Goal: Task Accomplishment & Management: Manage account settings

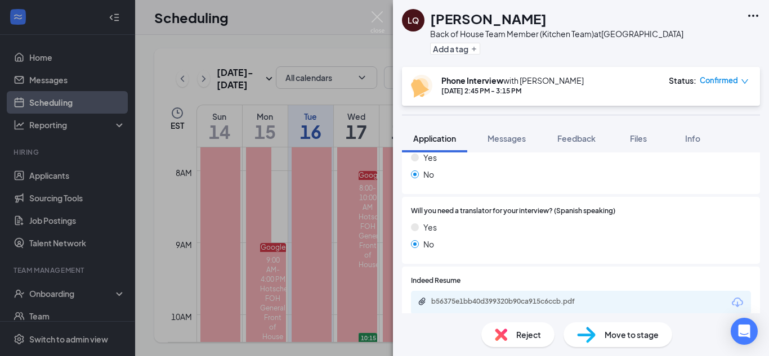
scroll to position [714, 0]
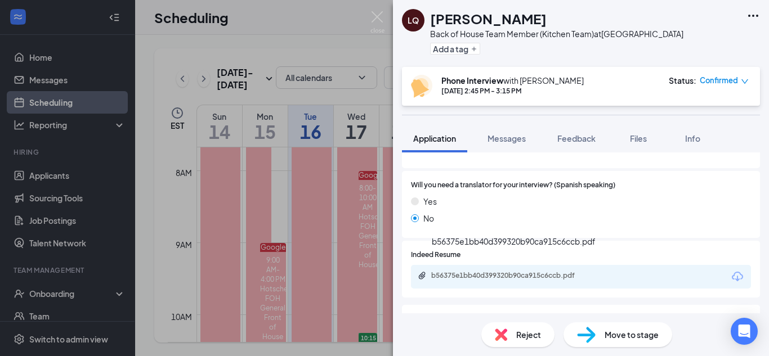
click at [517, 271] on div "b56375e1bb40d399320b90ca915c6ccb.pdf" at bounding box center [510, 275] width 158 height 9
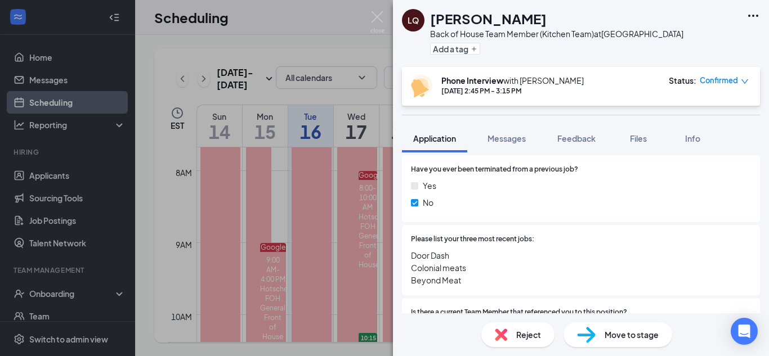
scroll to position [527, 0]
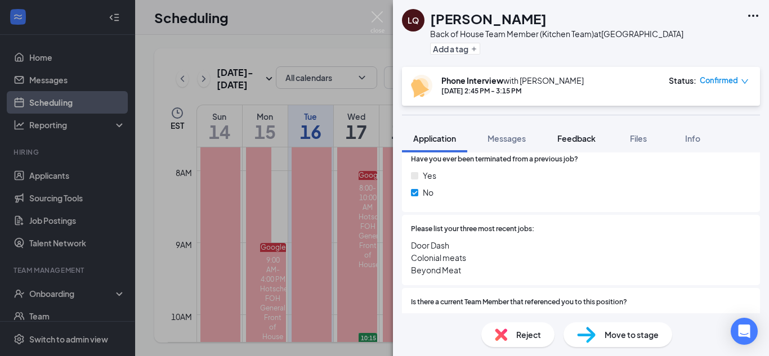
click at [569, 138] on span "Feedback" at bounding box center [576, 138] width 38 height 10
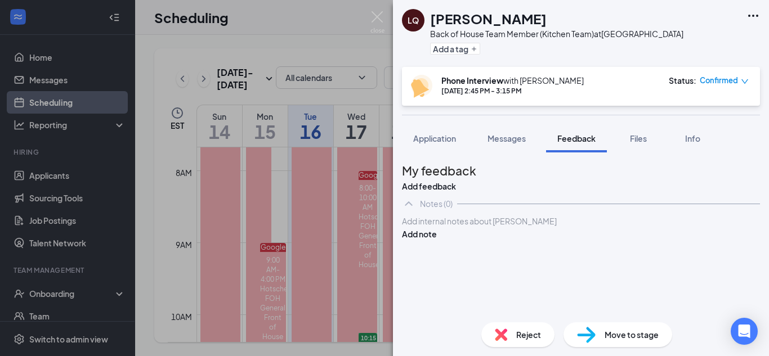
click at [520, 227] on div at bounding box center [580, 222] width 357 height 12
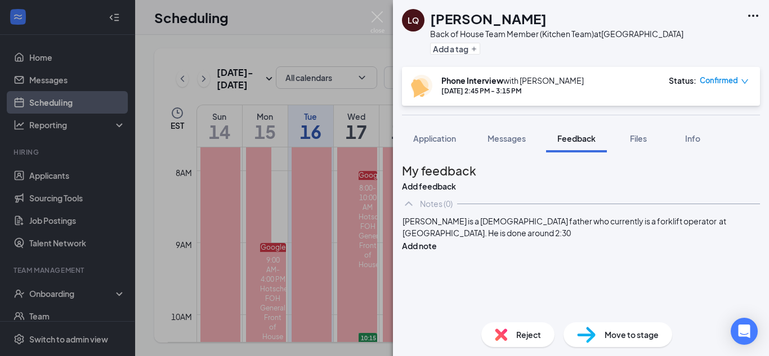
click at [487, 238] on span "[PERSON_NAME] is a [DEMOGRAPHIC_DATA] father who currently is a forklift operat…" at bounding box center [564, 227] width 325 height 22
click at [590, 239] on div "[PERSON_NAME] is a [DEMOGRAPHIC_DATA] father who currently is a forklift operat…" at bounding box center [580, 228] width 357 height 24
click at [567, 251] on div "[PERSON_NAME] is a [DEMOGRAPHIC_DATA] father who currently is a forklift operat…" at bounding box center [580, 233] width 357 height 35
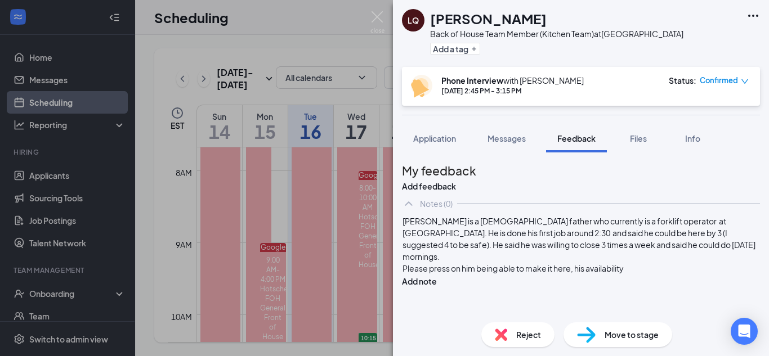
click at [564, 262] on span "[PERSON_NAME] is a [DEMOGRAPHIC_DATA] father who currently is a forklift operat…" at bounding box center [579, 239] width 354 height 46
click at [532, 263] on div "[PERSON_NAME] is a [DEMOGRAPHIC_DATA] father who currently is a forklift operat…" at bounding box center [580, 239] width 357 height 47
drag, startPoint x: 653, startPoint y: 285, endPoint x: 654, endPoint y: 293, distance: 8.5
click at [654, 262] on span "[PERSON_NAME] is a [DEMOGRAPHIC_DATA] father who currently is a forklift operat…" at bounding box center [576, 239] width 349 height 46
click at [652, 262] on span "[PERSON_NAME] is a [DEMOGRAPHIC_DATA] father who currently is a forklift operat…" at bounding box center [576, 239] width 349 height 46
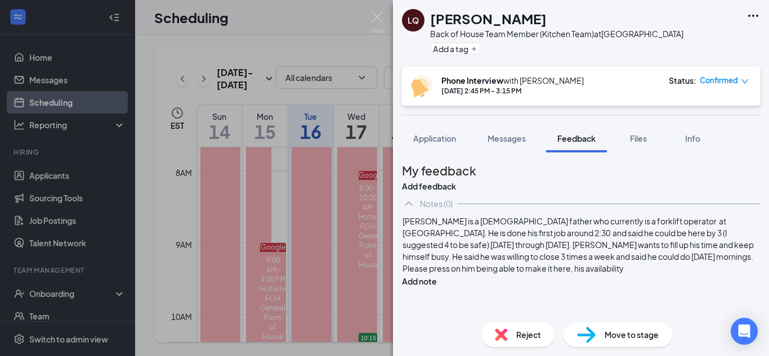
scroll to position [27, 0]
click at [667, 275] on div "Please press on him being able to make it here, his availability" at bounding box center [580, 269] width 357 height 12
click at [595, 288] on div "[PERSON_NAME] is a [DEMOGRAPHIC_DATA] father who currently is a forklift operat…" at bounding box center [581, 251] width 358 height 73
click at [595, 273] on span "Please press on him being able to make it here, his availability." at bounding box center [513, 268] width 223 height 10
click at [428, 273] on span "Please press on him being able to make it here and his availability." at bounding box center [520, 268] width 236 height 10
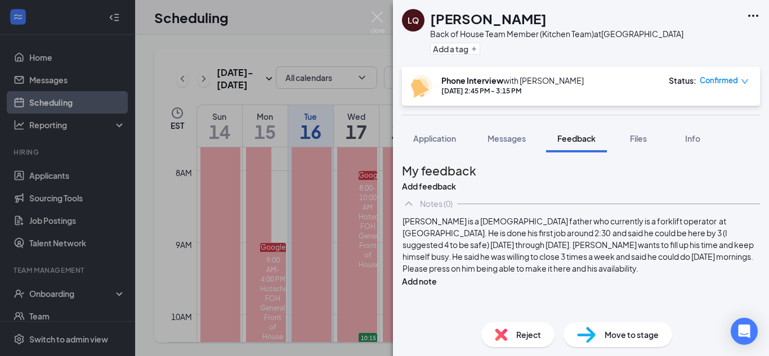
click at [424, 275] on div "[PERSON_NAME] is a [DEMOGRAPHIC_DATA] father who currently is a forklift operat…" at bounding box center [581, 245] width 358 height 60
click at [425, 273] on span "Please press on him being able to make it here and his availability." at bounding box center [520, 268] width 236 height 10
click at [437, 275] on button "Add note" at bounding box center [419, 281] width 35 height 12
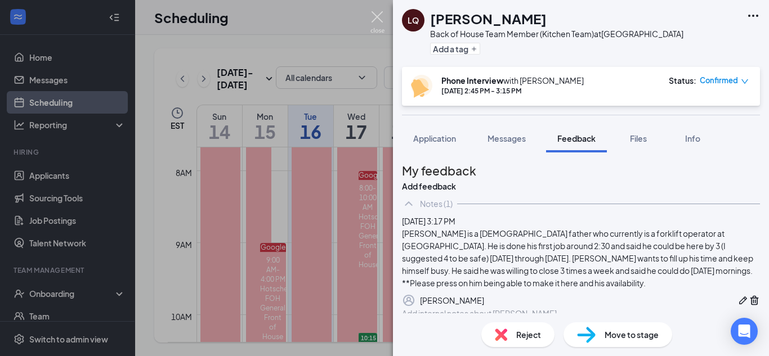
click at [376, 23] on img at bounding box center [377, 22] width 14 height 22
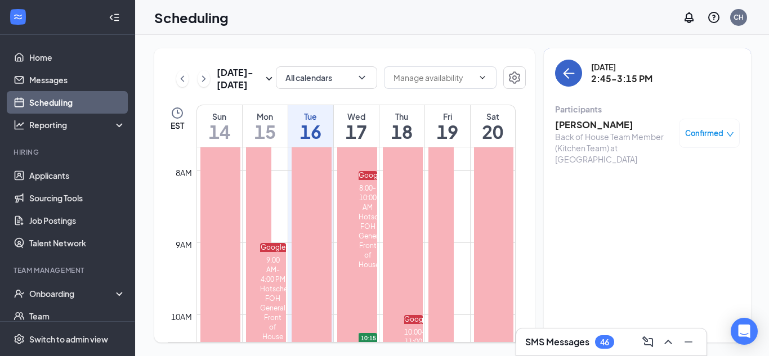
click at [571, 79] on icon "ArrowLeft" at bounding box center [569, 73] width 14 height 14
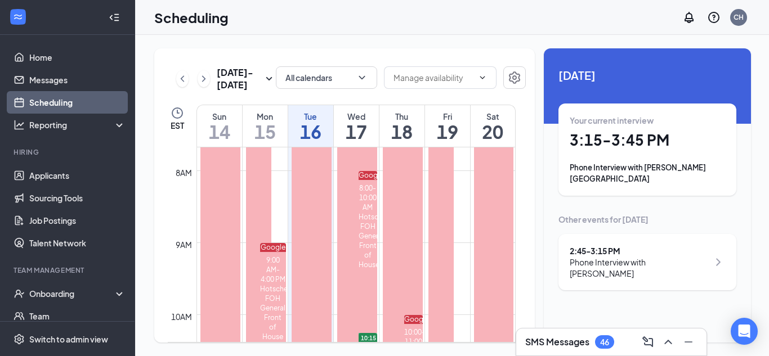
click at [636, 174] on div "Your current interview 3:15 - 3:45 PM Phone Interview with [PERSON_NAME][GEOGRA…" at bounding box center [647, 150] width 178 height 92
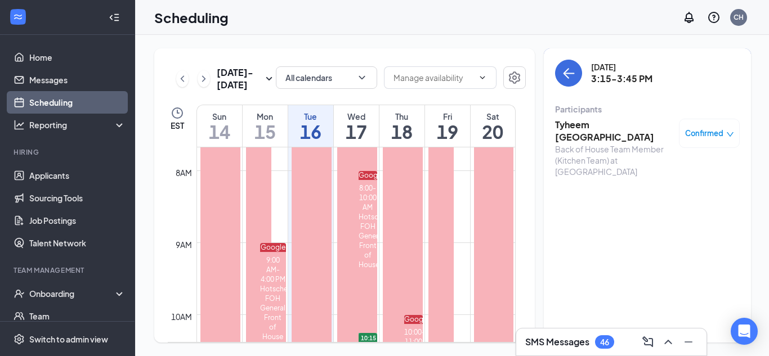
click at [594, 128] on h3 "Tyheem [GEOGRAPHIC_DATA]" at bounding box center [614, 131] width 118 height 25
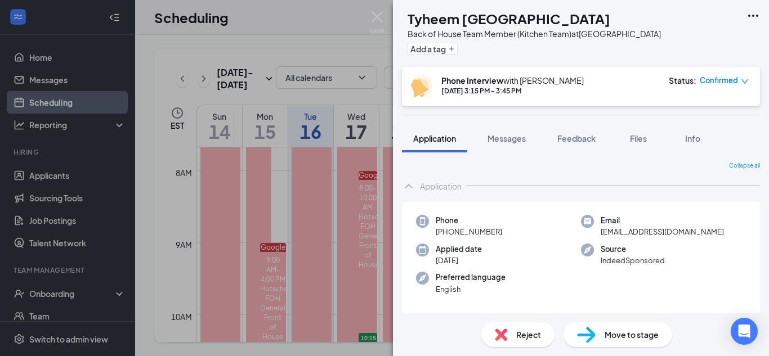
click at [563, 190] on div "Application" at bounding box center [581, 186] width 358 height 23
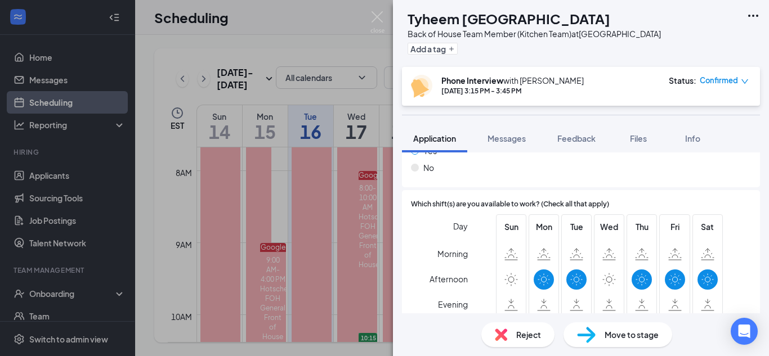
scroll to position [397, 0]
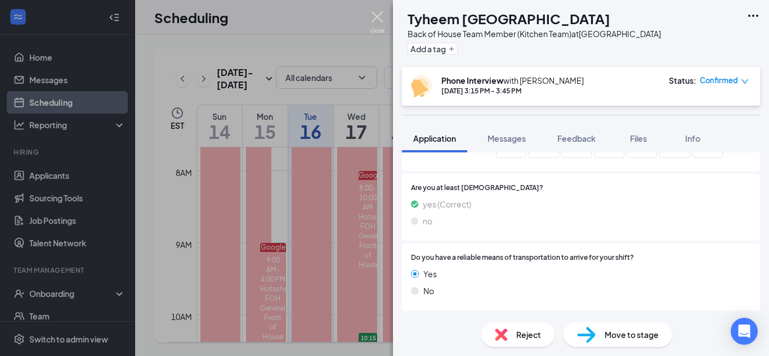
click at [371, 24] on img at bounding box center [377, 22] width 14 height 22
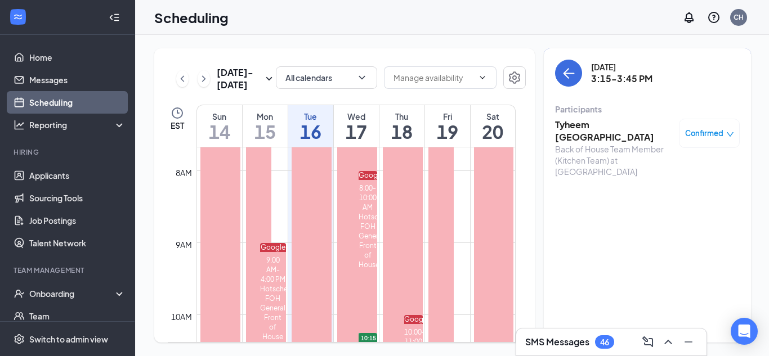
click at [266, 50] on div "[DATE] - [DATE] All calendars EST Sun 14 Mon 15 Tue 16 Wed 17 Thu 18 Fri 19 Sat…" at bounding box center [344, 195] width 380 height 294
click at [568, 187] on div "[DATE] 3:15-3:45 PM Participants Tyheem [GEOGRAPHIC_DATA] Back of House Team Me…" at bounding box center [647, 195] width 207 height 294
click at [564, 80] on button "back-button" at bounding box center [568, 73] width 27 height 27
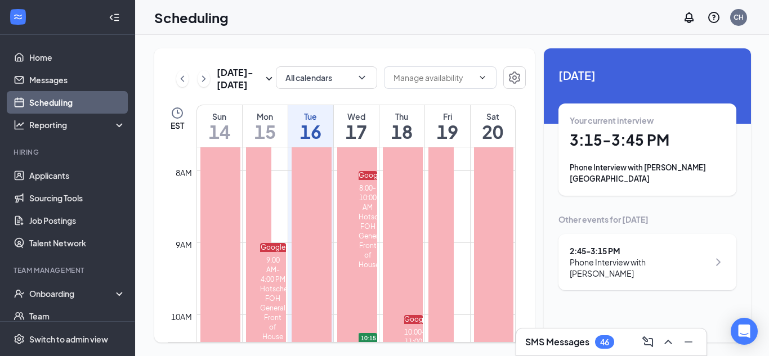
click at [632, 173] on div "Phone Interview with [PERSON_NAME] [GEOGRAPHIC_DATA]" at bounding box center [646, 173] width 155 height 23
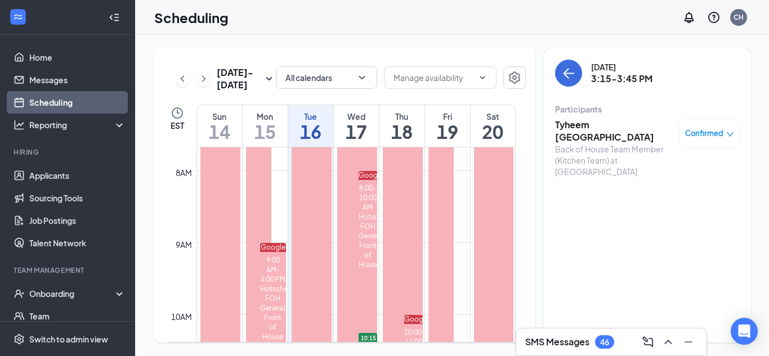
click at [585, 143] on div "Back of House Team Member (Kitchen Team) at [GEOGRAPHIC_DATA]" at bounding box center [614, 160] width 118 height 34
click at [578, 129] on h3 "Tyheem [GEOGRAPHIC_DATA]" at bounding box center [614, 131] width 118 height 25
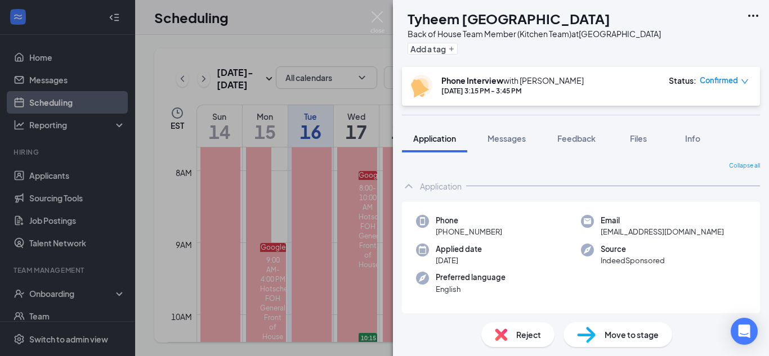
click at [512, 336] on div "Reject" at bounding box center [517, 334] width 73 height 25
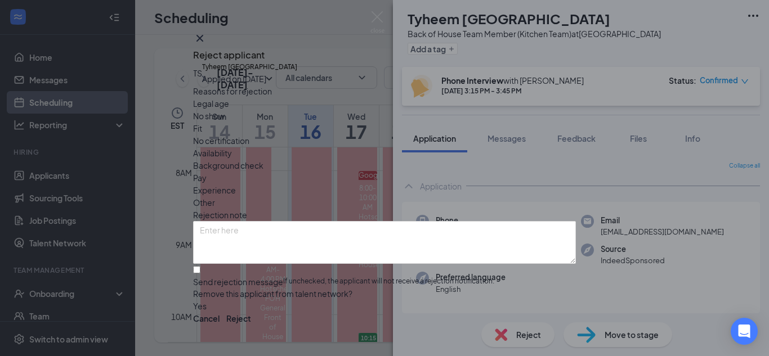
click at [215, 196] on span "Other" at bounding box center [204, 202] width 22 height 12
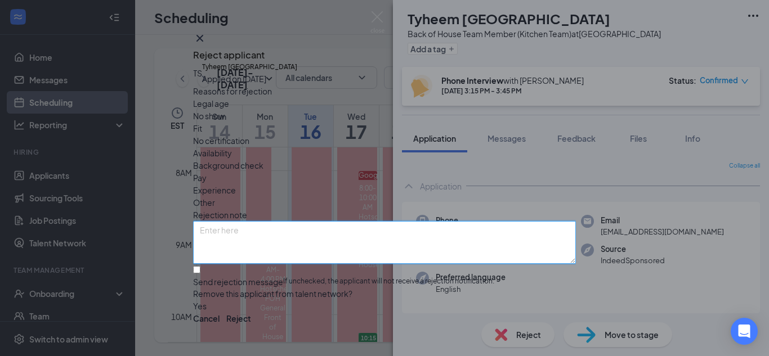
click at [263, 235] on textarea at bounding box center [384, 242] width 383 height 43
type textarea "He didn't realize which location he applied to."
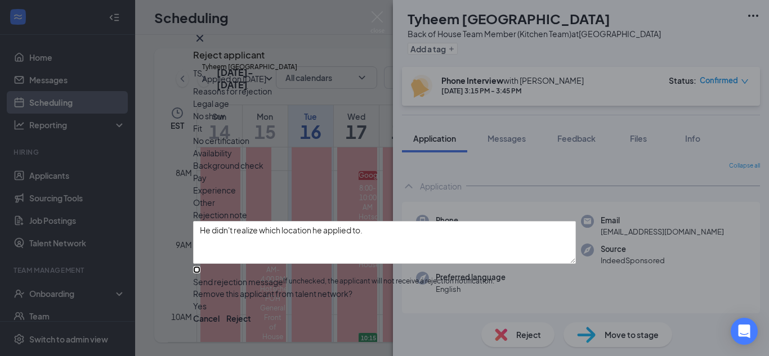
click at [200, 266] on input "Send rejection message If unchecked, the applicant will not receive a rejection…" at bounding box center [196, 269] width 7 height 7
checkbox input "true"
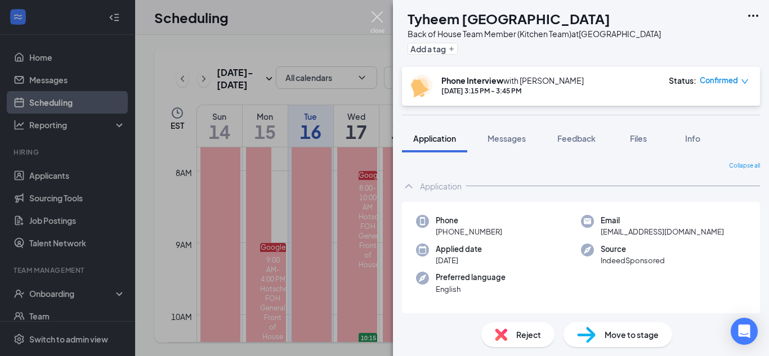
click at [370, 23] on img at bounding box center [377, 22] width 14 height 22
